Goal: Information Seeking & Learning: Learn about a topic

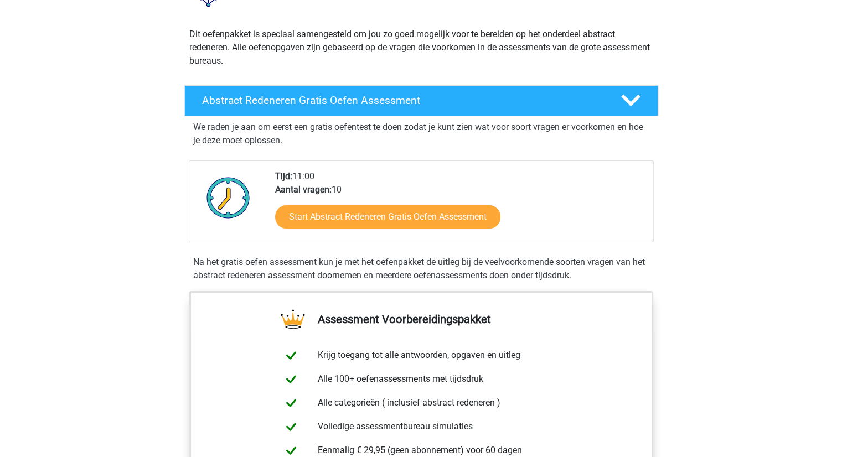
scroll to position [166, 0]
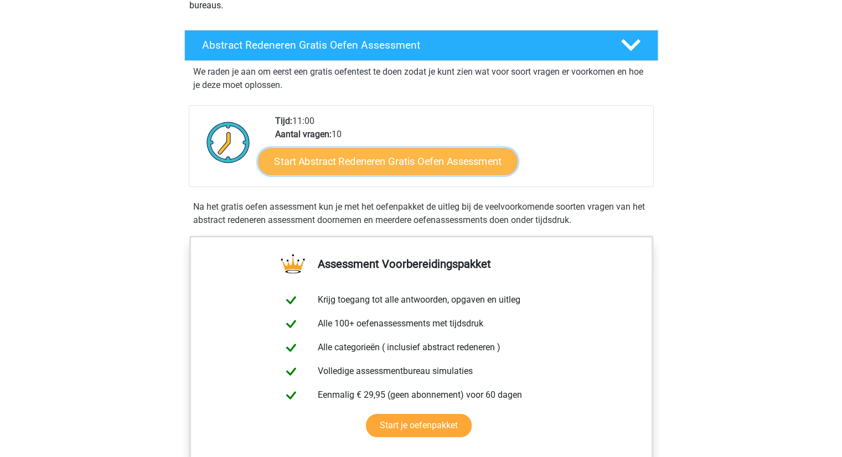
click at [344, 161] on link "Start Abstract Redeneren Gratis Oefen Assessment" at bounding box center [387, 161] width 259 height 27
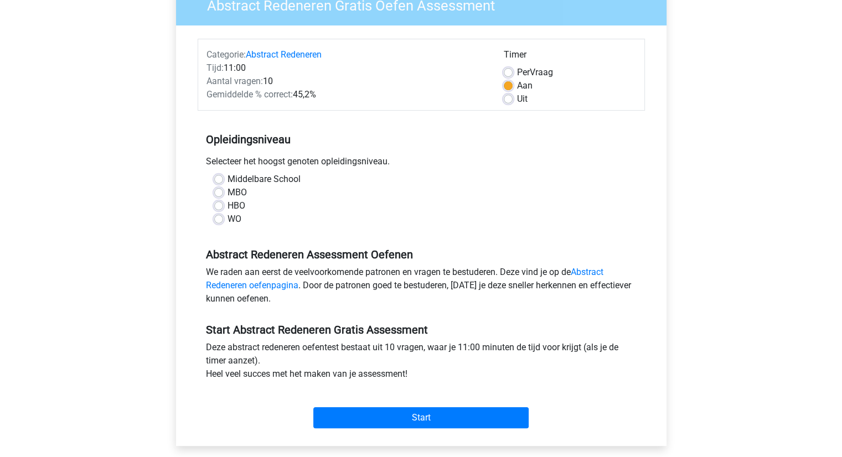
scroll to position [111, 0]
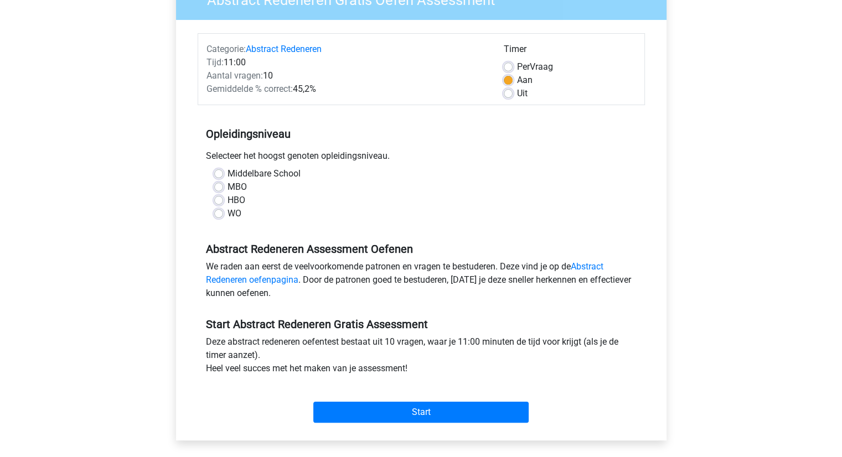
click at [226, 173] on div "Middelbare School" at bounding box center [421, 173] width 414 height 13
click at [223, 172] on div "Middelbare School" at bounding box center [421, 173] width 414 height 13
click at [228, 173] on label "Middelbare School" at bounding box center [264, 173] width 73 height 13
click at [219, 173] on input "Middelbare School" at bounding box center [218, 172] width 9 height 11
radio input "true"
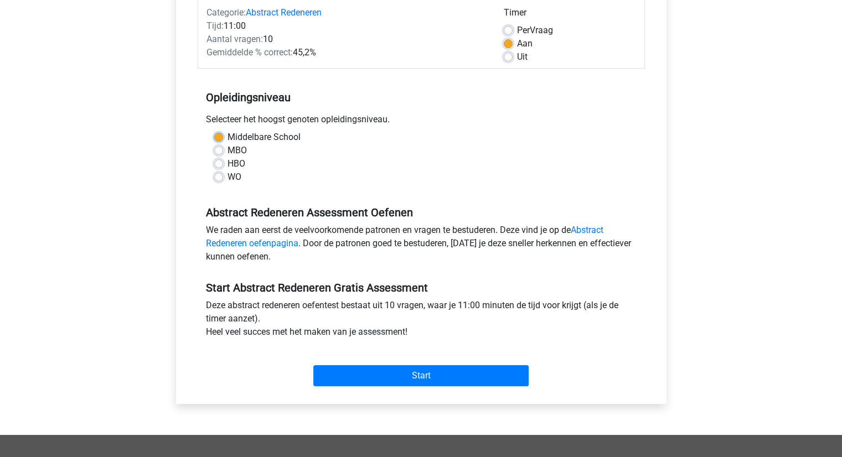
scroll to position [166, 0]
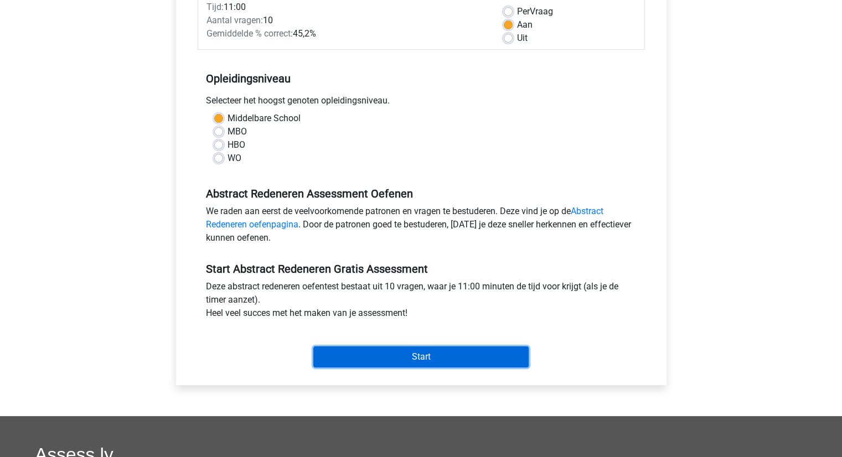
click at [413, 357] on input "Start" at bounding box center [420, 357] width 215 height 21
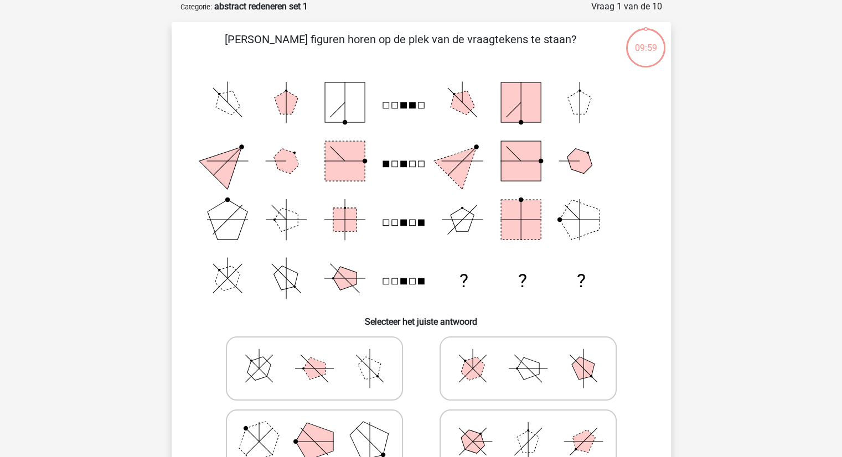
scroll to position [111, 0]
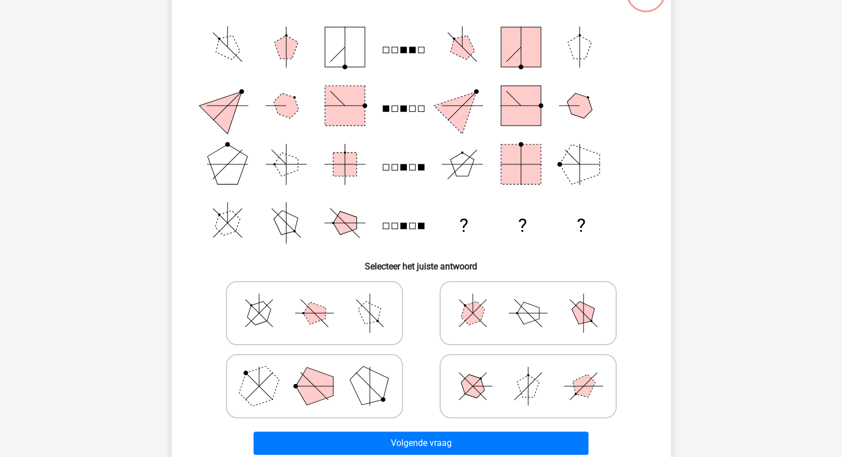
click at [297, 297] on icon at bounding box center [314, 313] width 166 height 55
click at [314, 297] on input "radio" at bounding box center [317, 295] width 7 height 7
radio input "true"
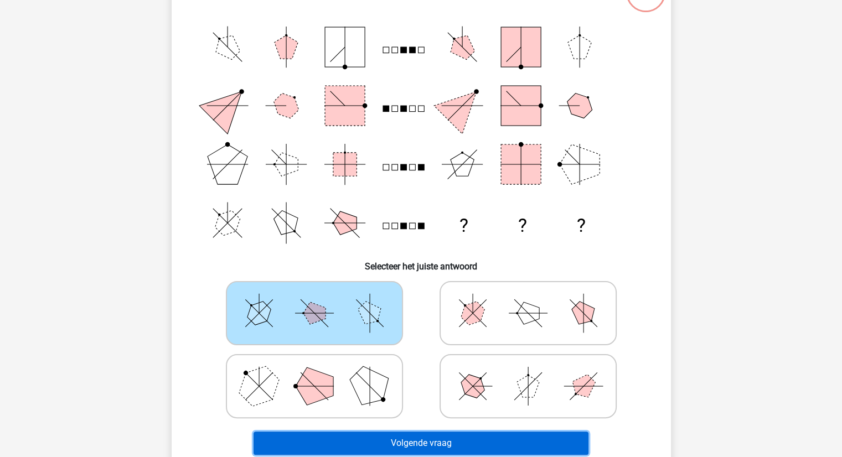
click at [405, 445] on button "Volgende vraag" at bounding box center [421, 443] width 335 height 23
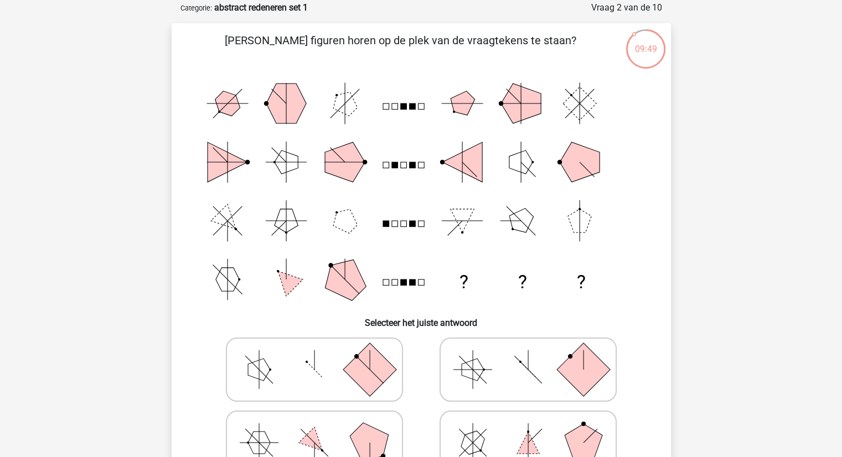
scroll to position [0, 0]
